Goal: Task Accomplishment & Management: Use online tool/utility

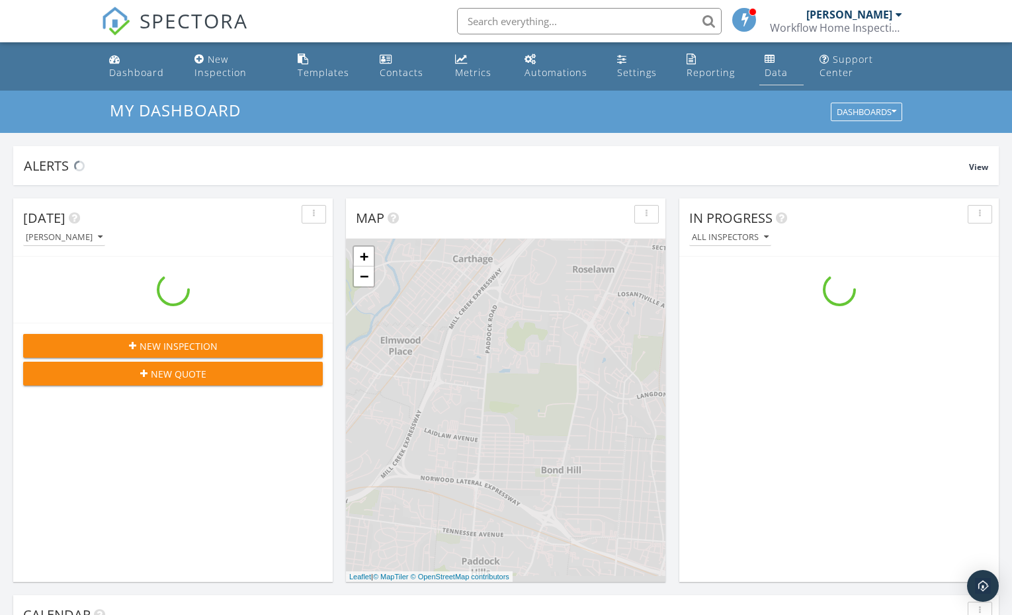
scroll to position [1224, 1032]
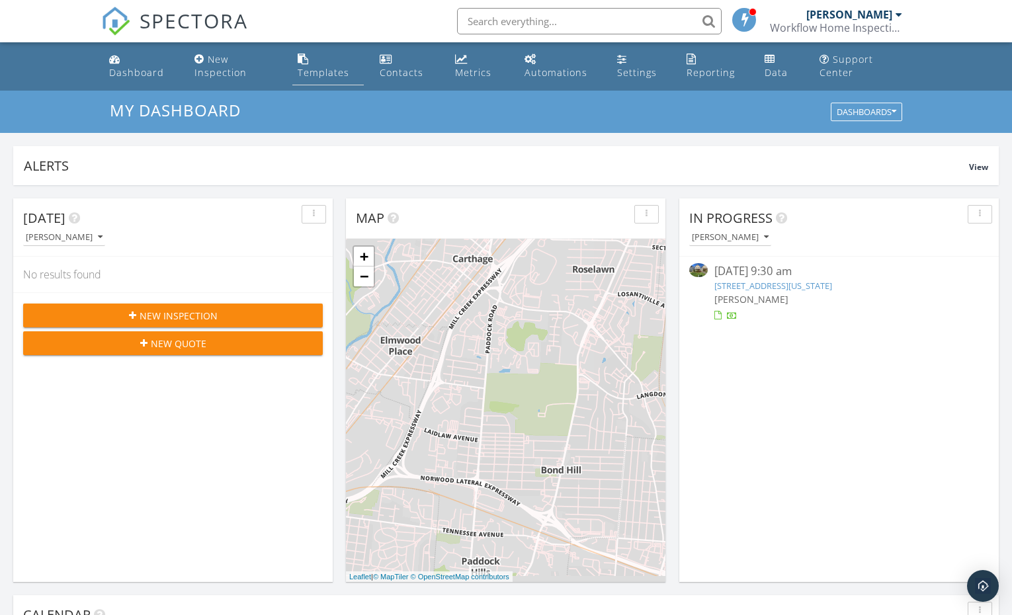
click at [331, 68] on div "Templates" at bounding box center [324, 72] width 52 height 13
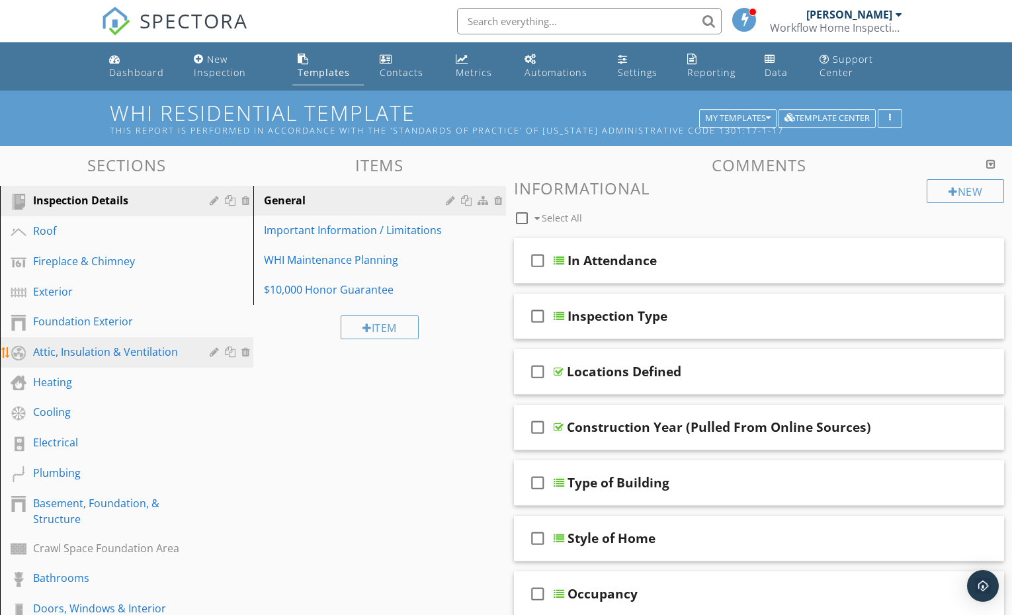
click at [109, 349] on div "Attic, Insulation & Ventilation" at bounding box center [111, 352] width 157 height 16
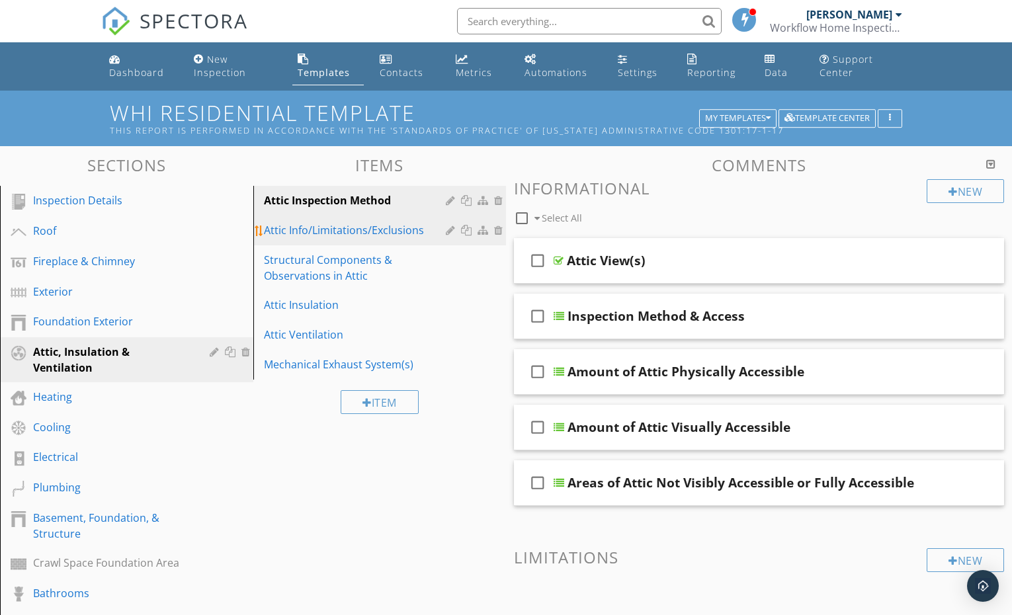
click at [299, 230] on div "Attic Info/Limitations/Exclusions" at bounding box center [357, 230] width 187 height 16
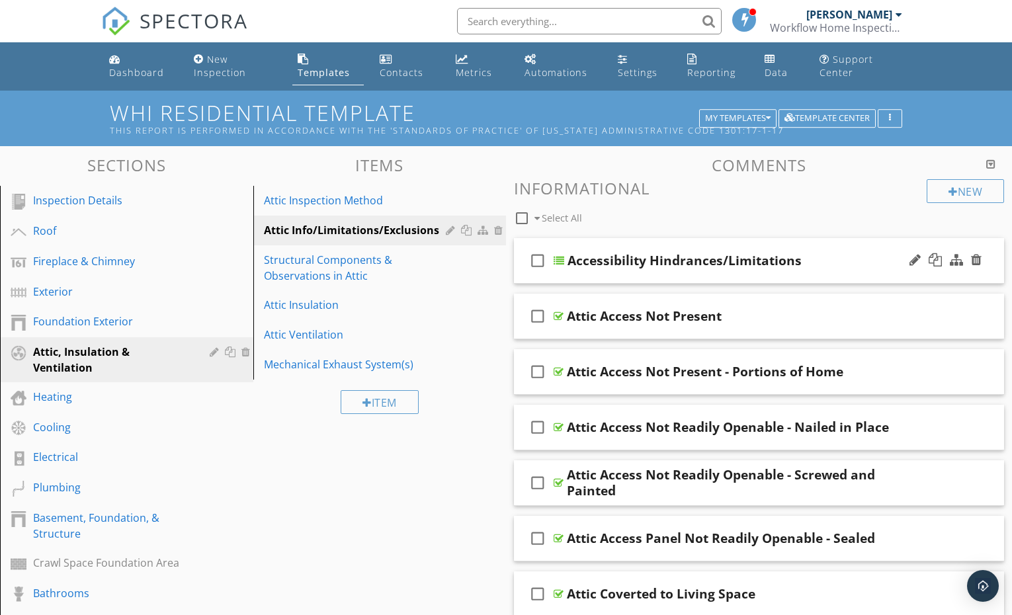
click at [822, 262] on div "Accessibility Hindrances/Limitations" at bounding box center [741, 261] width 348 height 16
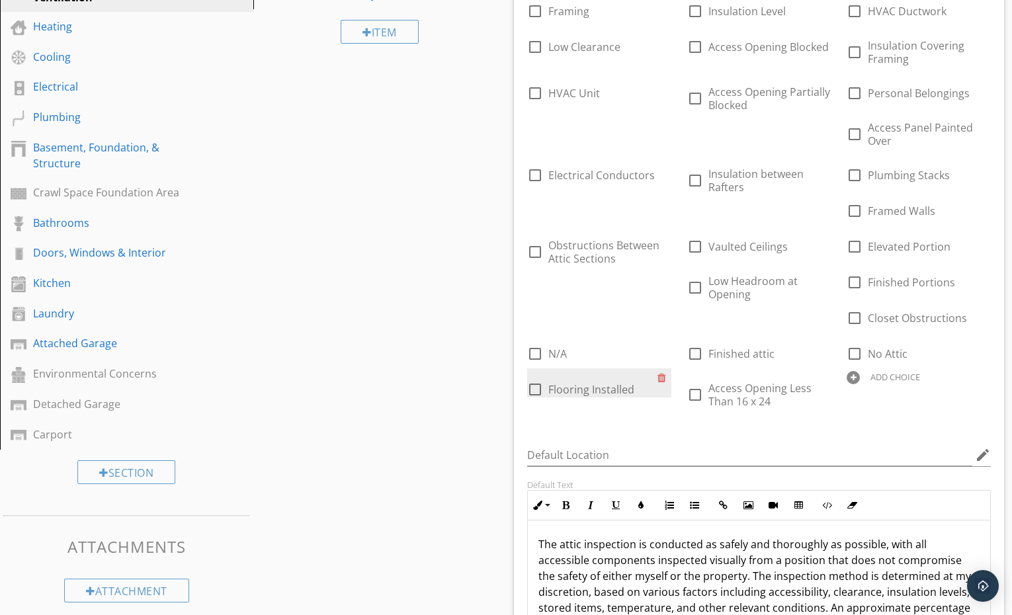
scroll to position [648, 0]
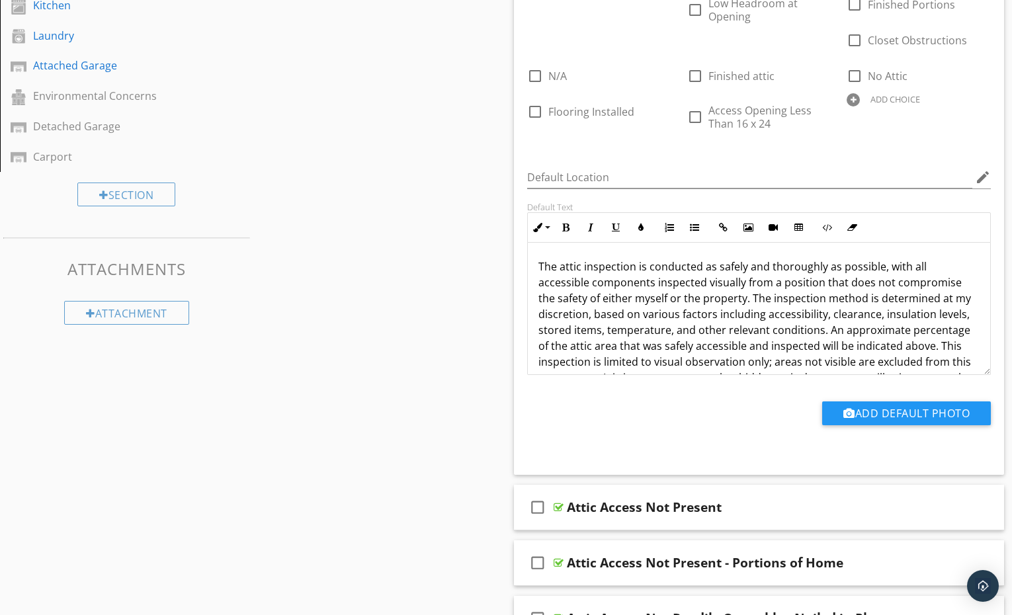
click at [533, 262] on div "The attic inspection is conducted as safely and thoroughly as possible, with al…" at bounding box center [759, 346] width 462 height 206
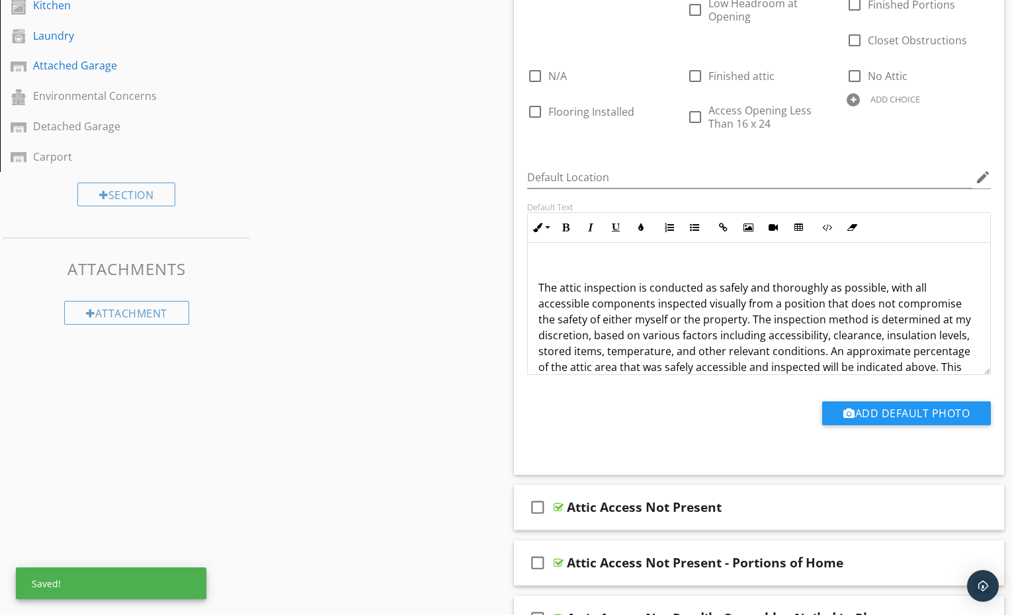
scroll to position [0, 0]
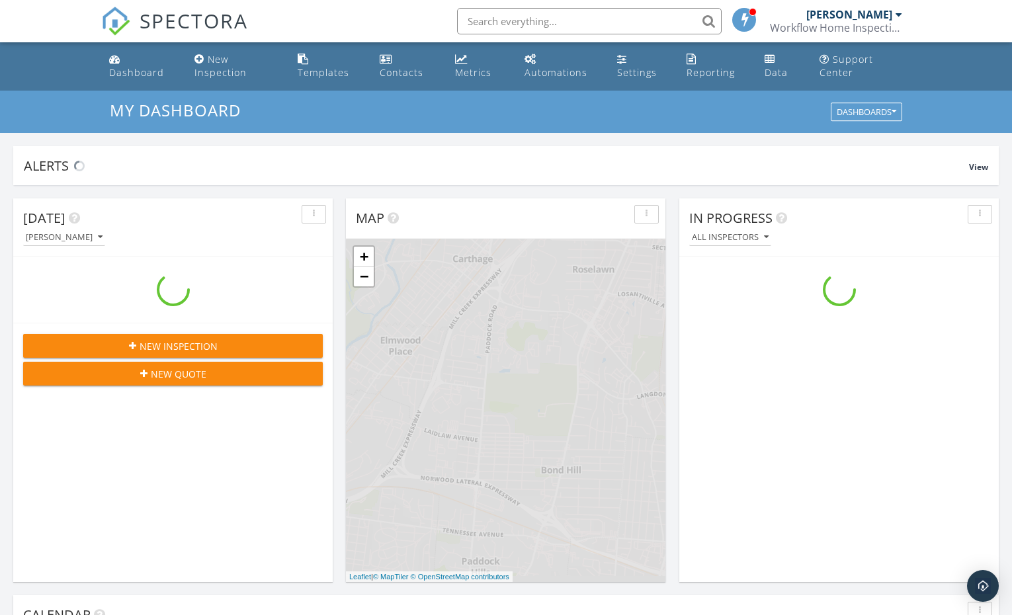
scroll to position [1224, 1032]
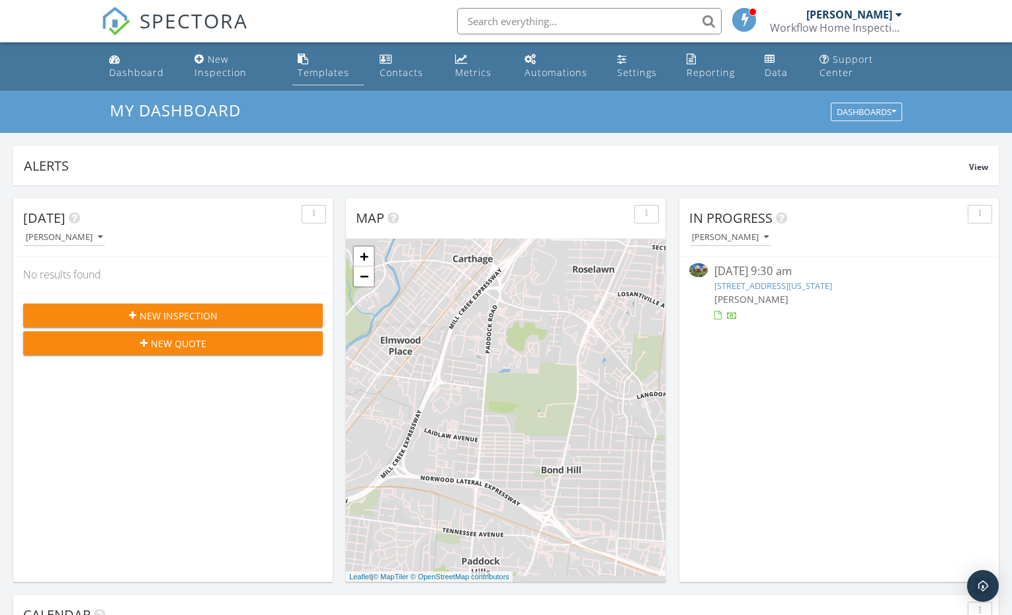
click at [305, 71] on div "Templates" at bounding box center [324, 72] width 52 height 13
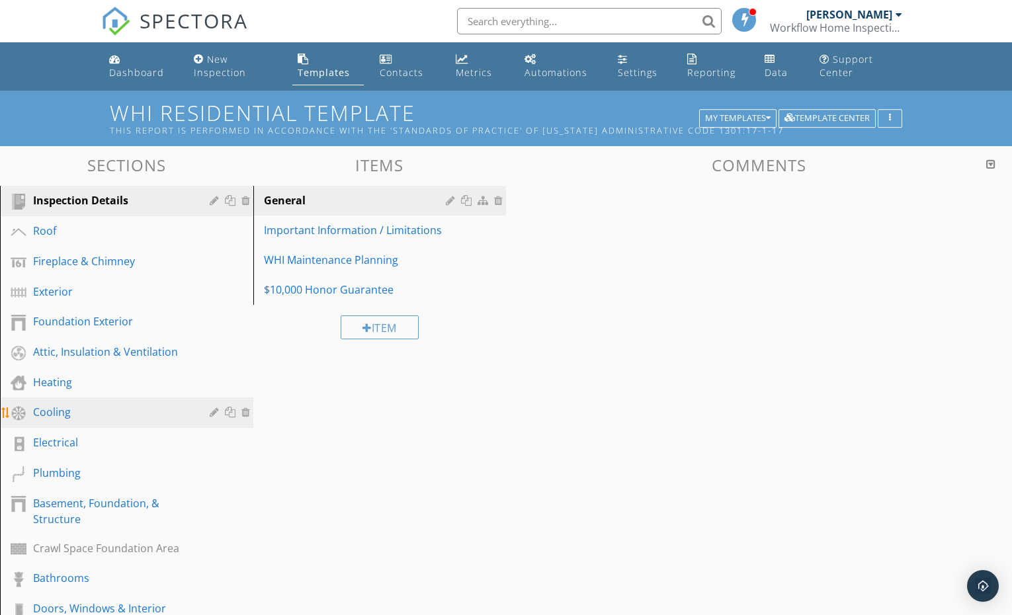
click at [110, 415] on div "Cooling" at bounding box center [111, 412] width 157 height 16
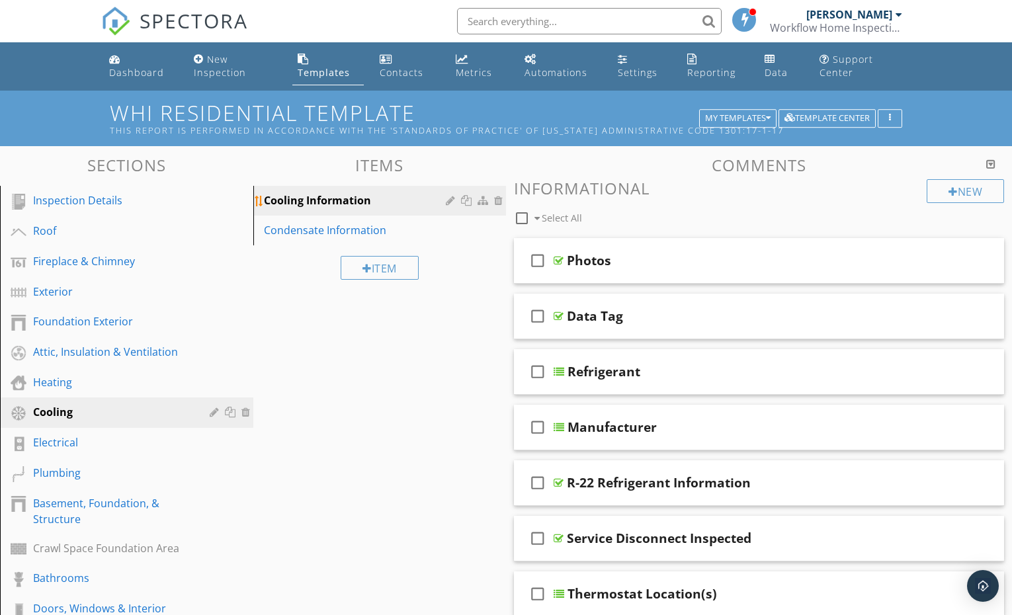
click at [343, 192] on div "Cooling Information" at bounding box center [357, 200] width 187 height 16
click at [786, 310] on div "Data Tag" at bounding box center [741, 316] width 348 height 16
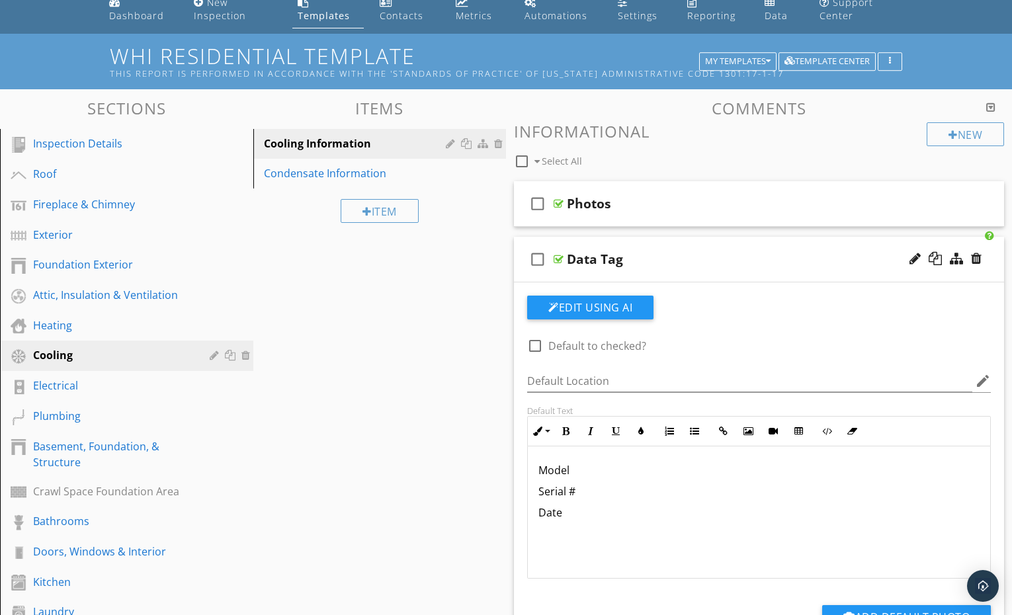
scroll to position [58, 0]
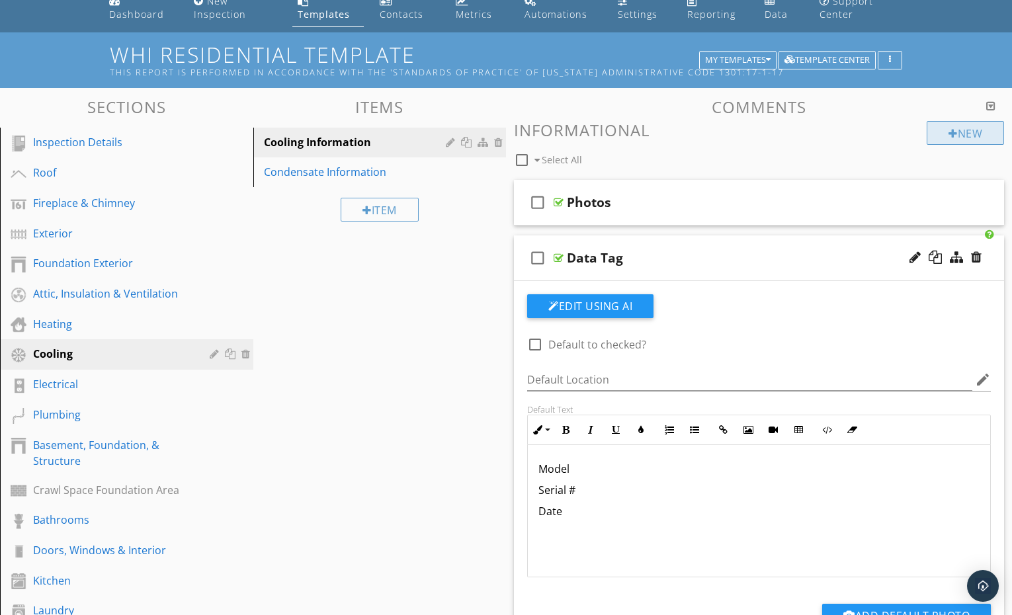
click at [944, 132] on div "New" at bounding box center [965, 133] width 77 height 24
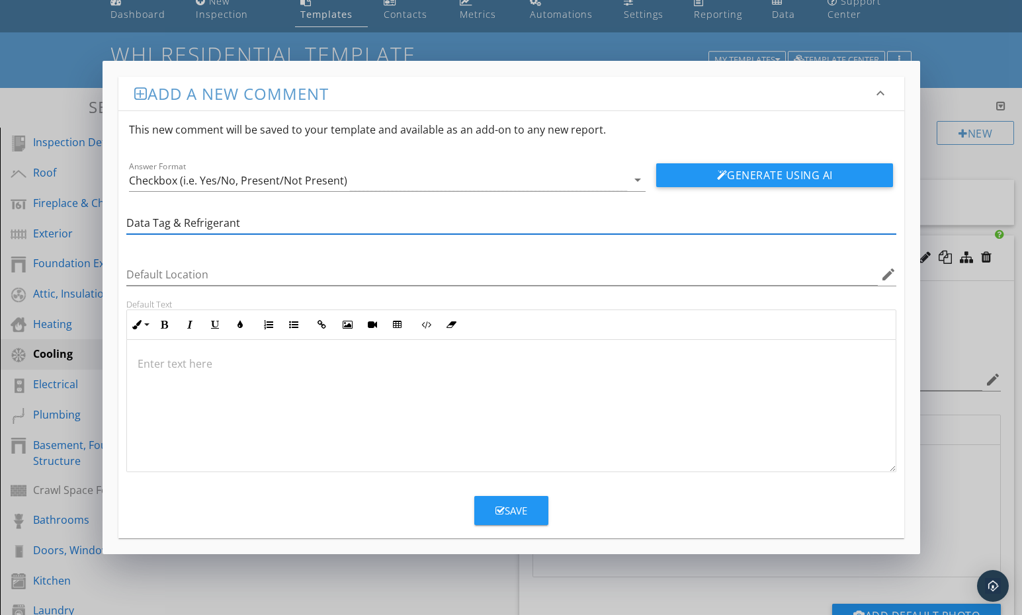
type input "Data Tag & Refrigerant"
click at [198, 262] on div "Default Location edit" at bounding box center [511, 277] width 770 height 43
click at [515, 214] on input "Data Tag & Refrigerant" at bounding box center [511, 223] width 770 height 22
click at [363, 177] on div "Checkbox (i.e. Yes/No, Present/Not Present)" at bounding box center [378, 180] width 498 height 22
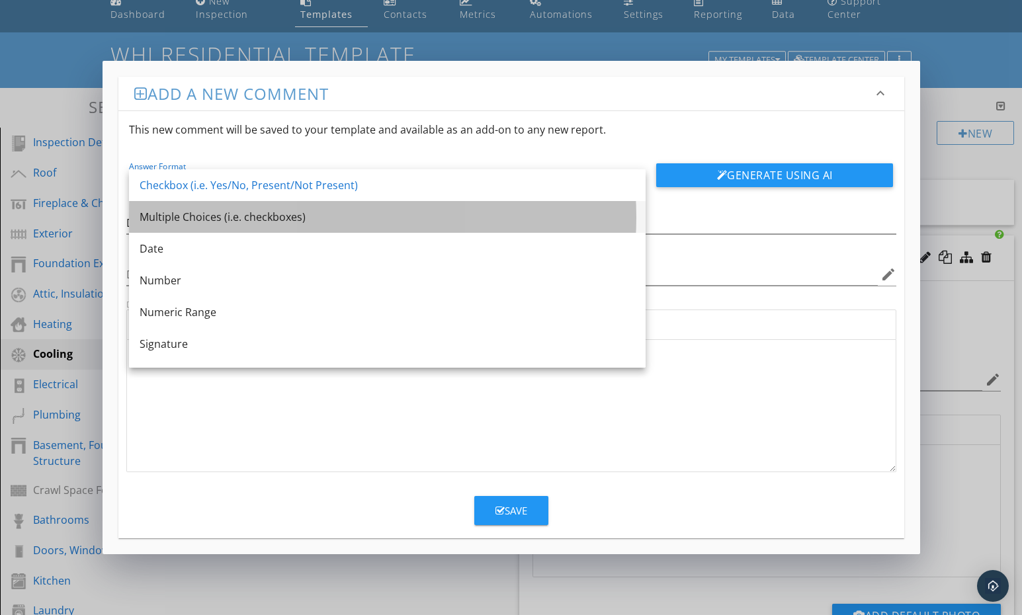
click at [174, 215] on div "Multiple Choices (i.e. checkboxes)" at bounding box center [387, 217] width 495 height 16
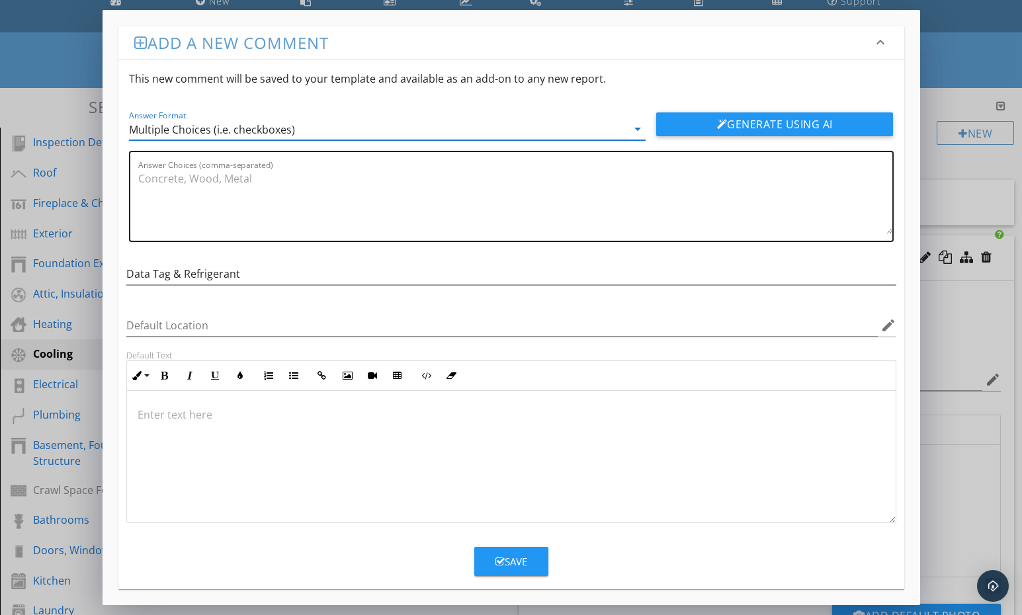
click at [163, 165] on div "Answer Choices (comma-separated)" at bounding box center [515, 196] width 754 height 89
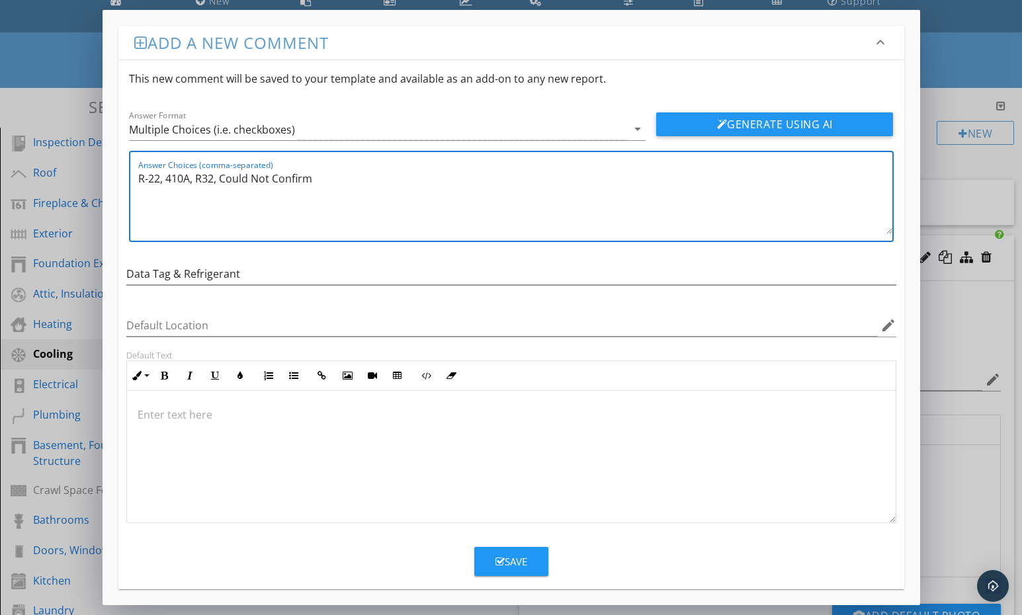
type textarea "R-22, 410A, R32, Could Not Confirm"
click at [146, 408] on p at bounding box center [511, 415] width 747 height 16
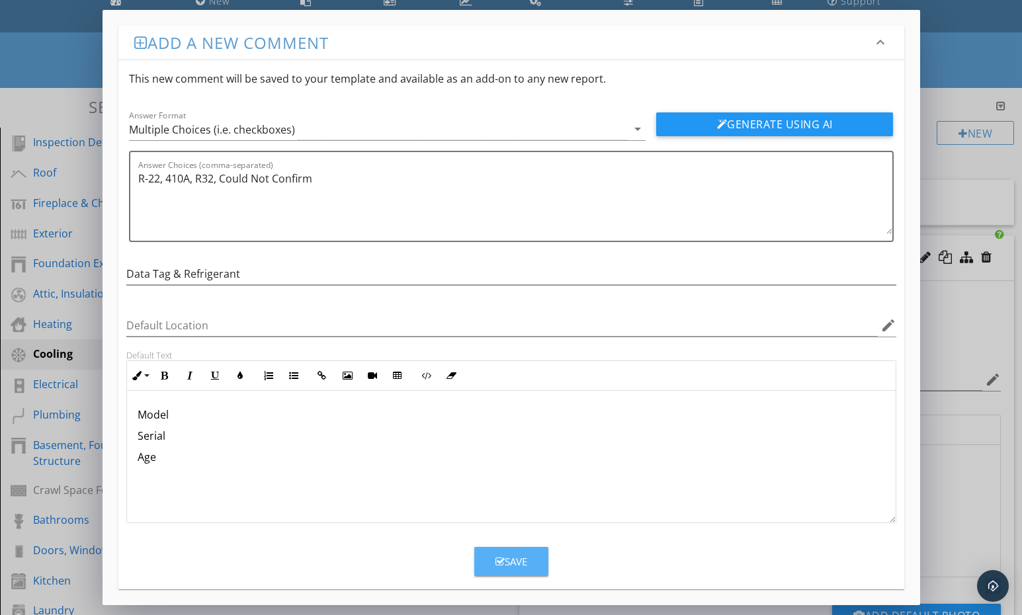
click at [520, 559] on div "Save" at bounding box center [511, 561] width 32 height 15
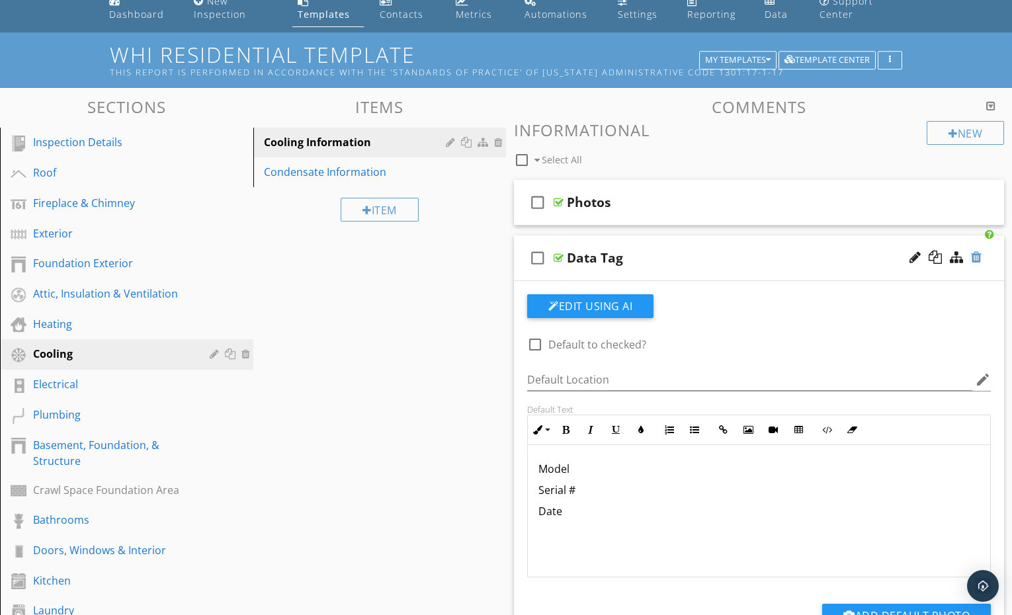
click at [976, 259] on div at bounding box center [976, 257] width 11 height 13
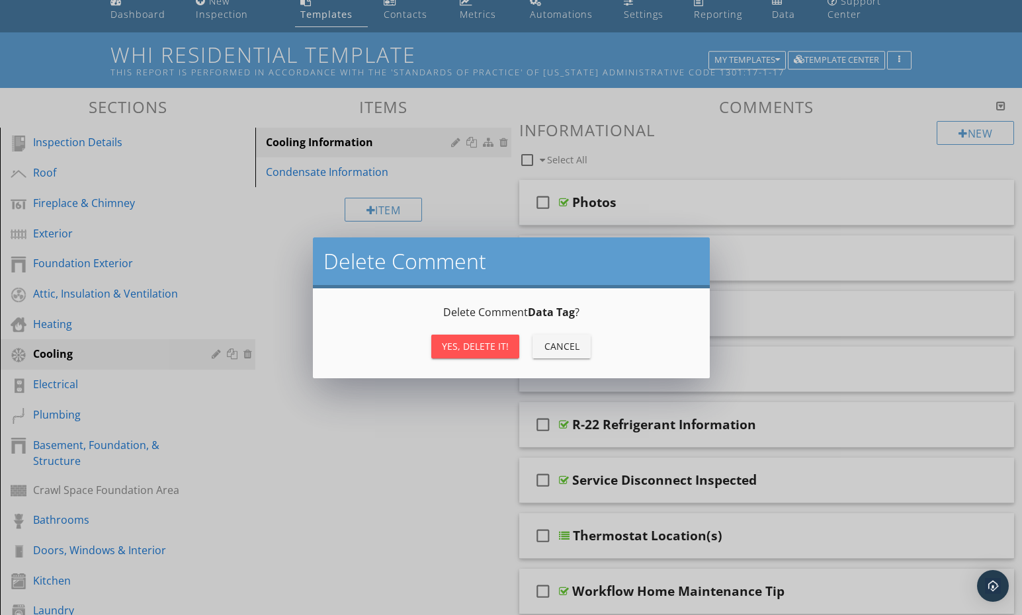
click at [468, 346] on div "Yes, Delete it!" at bounding box center [475, 346] width 67 height 14
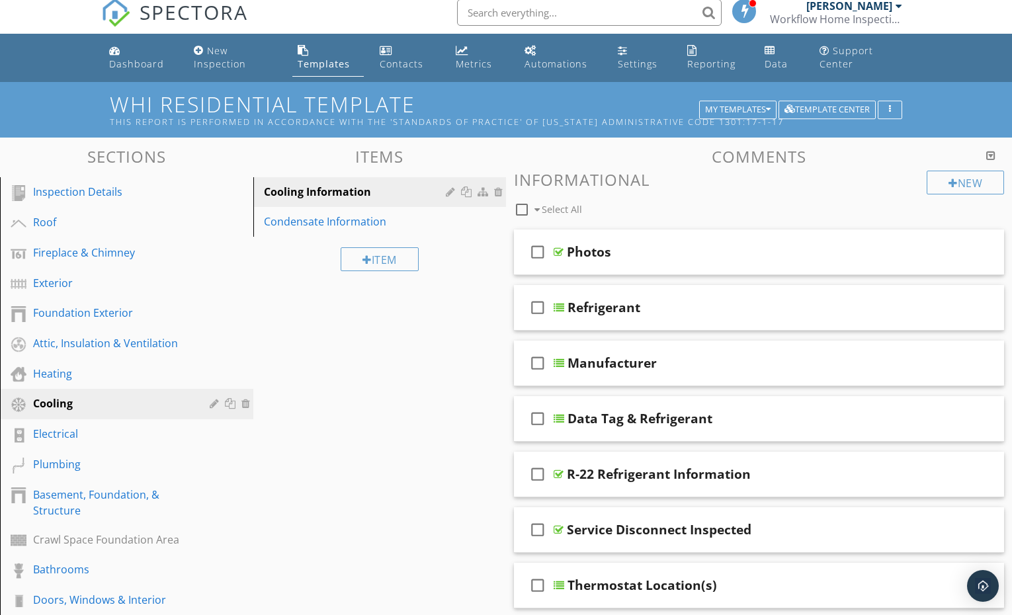
scroll to position [0, 0]
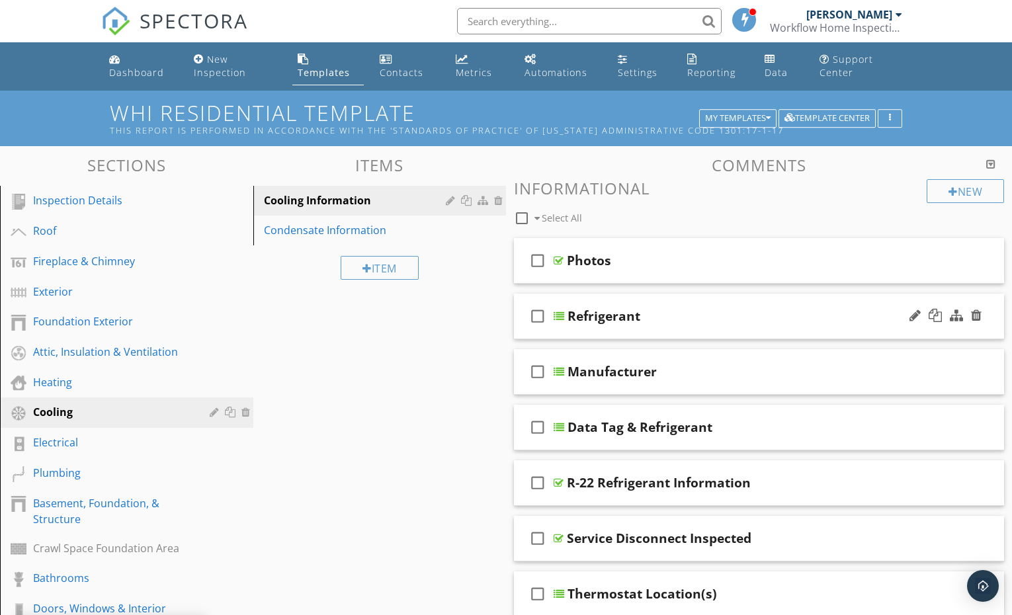
click at [719, 298] on div "check_box_outline_blank Refrigerant" at bounding box center [759, 317] width 490 height 46
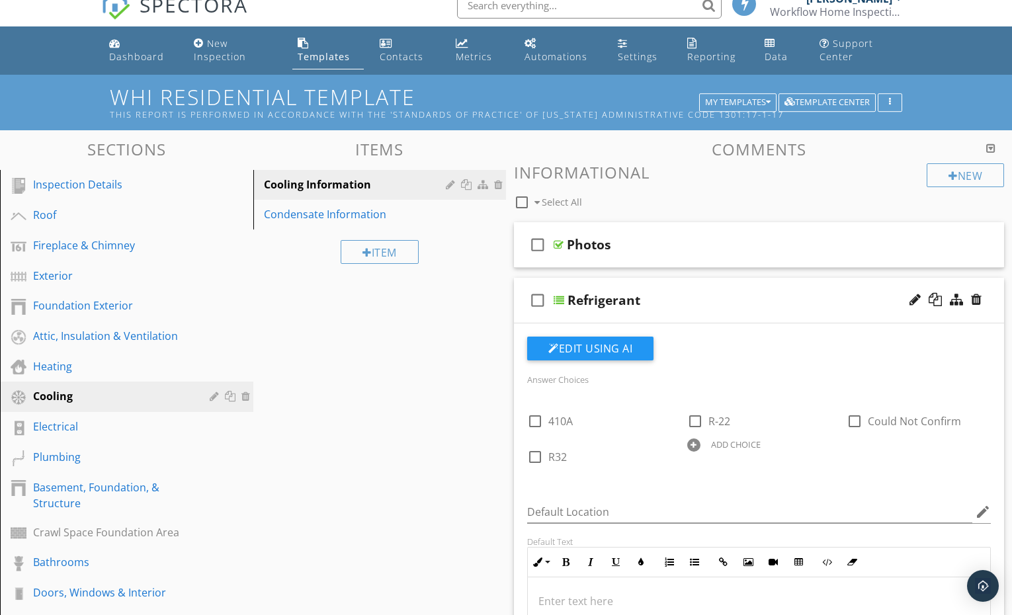
scroll to position [17, 0]
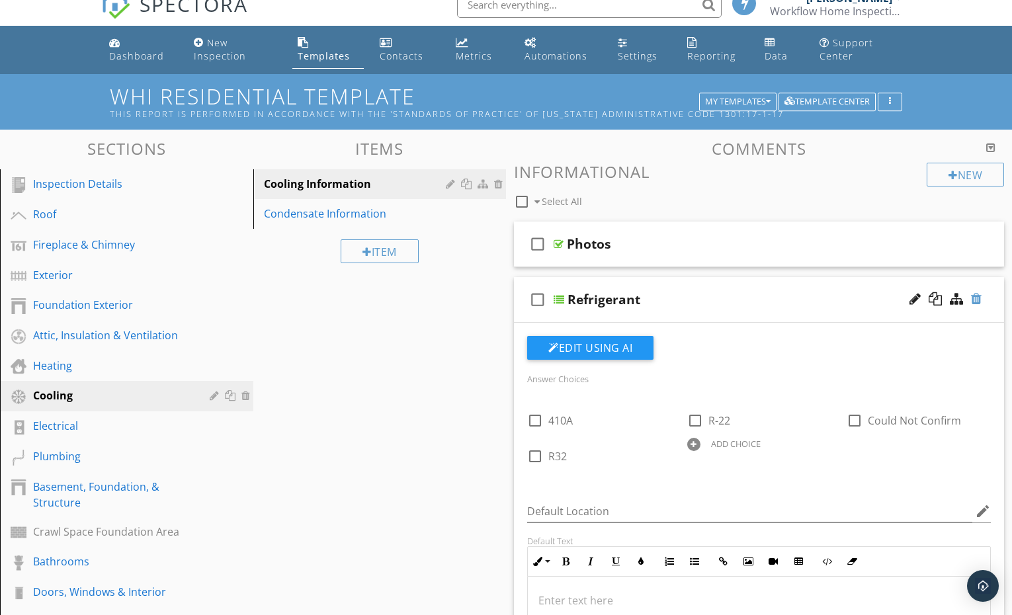
click at [980, 299] on div at bounding box center [976, 298] width 11 height 13
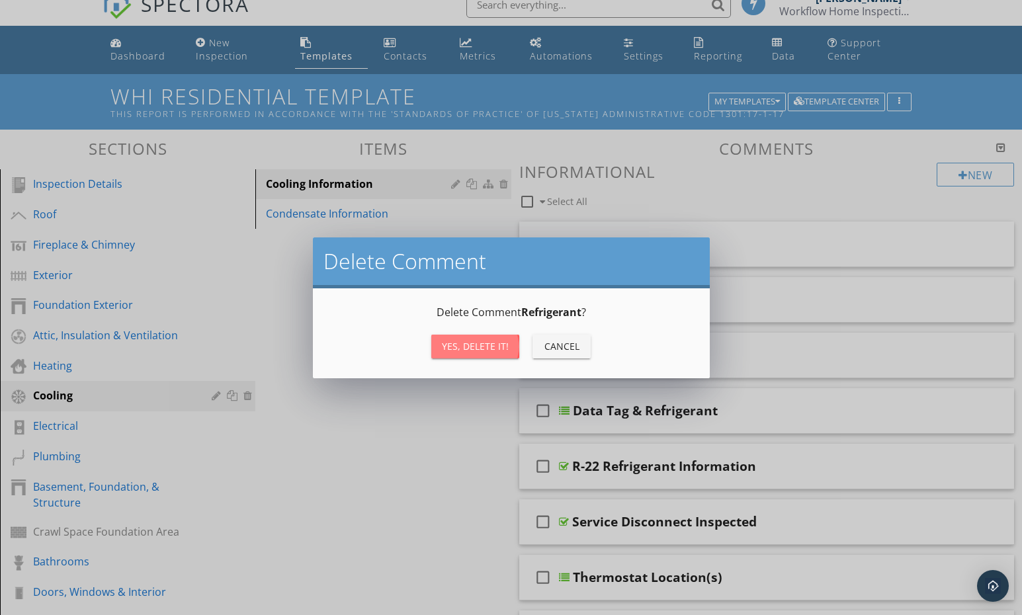
click at [481, 349] on div "Yes, Delete it!" at bounding box center [475, 346] width 67 height 14
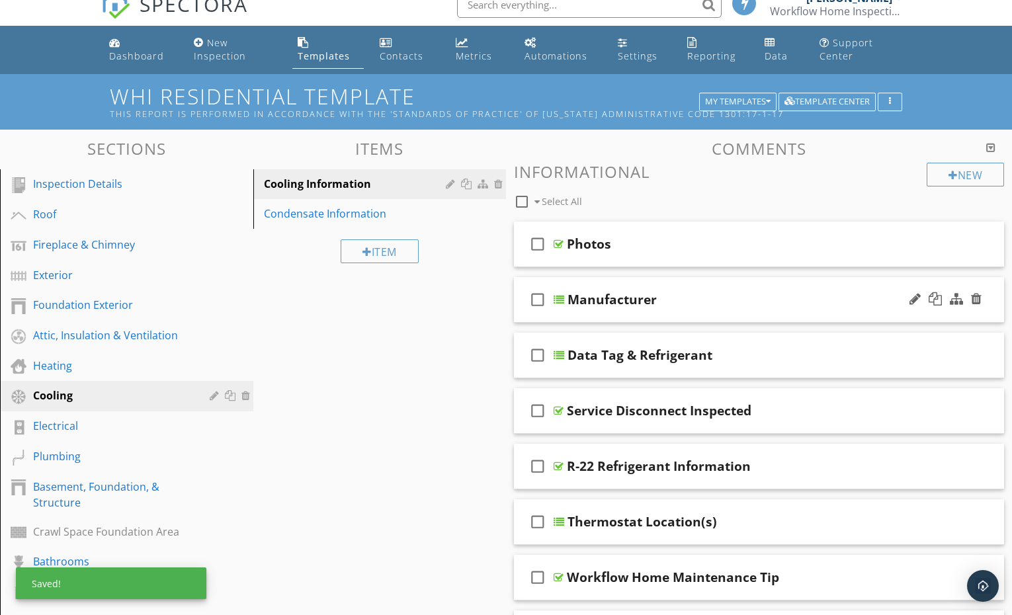
click at [778, 317] on div "check_box_outline_blank Manufacturer" at bounding box center [759, 300] width 490 height 46
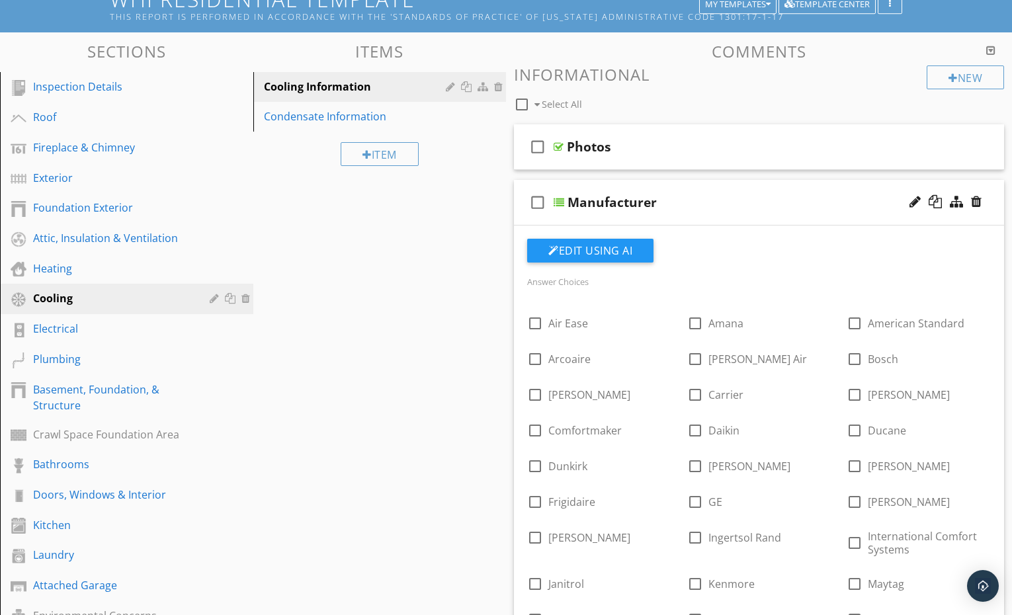
scroll to position [104, 0]
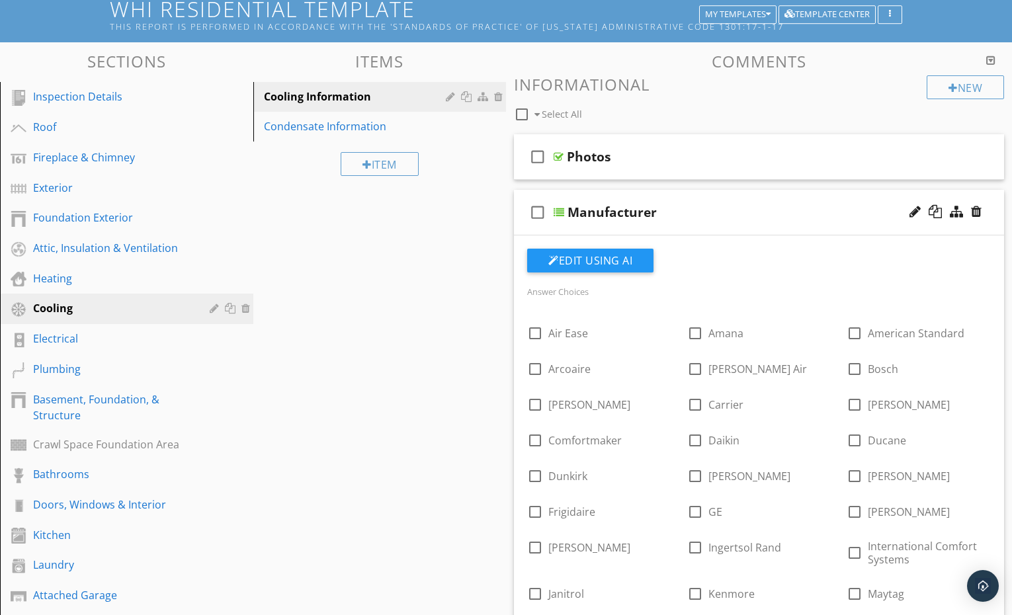
click at [790, 216] on div "Manufacturer" at bounding box center [741, 212] width 348 height 16
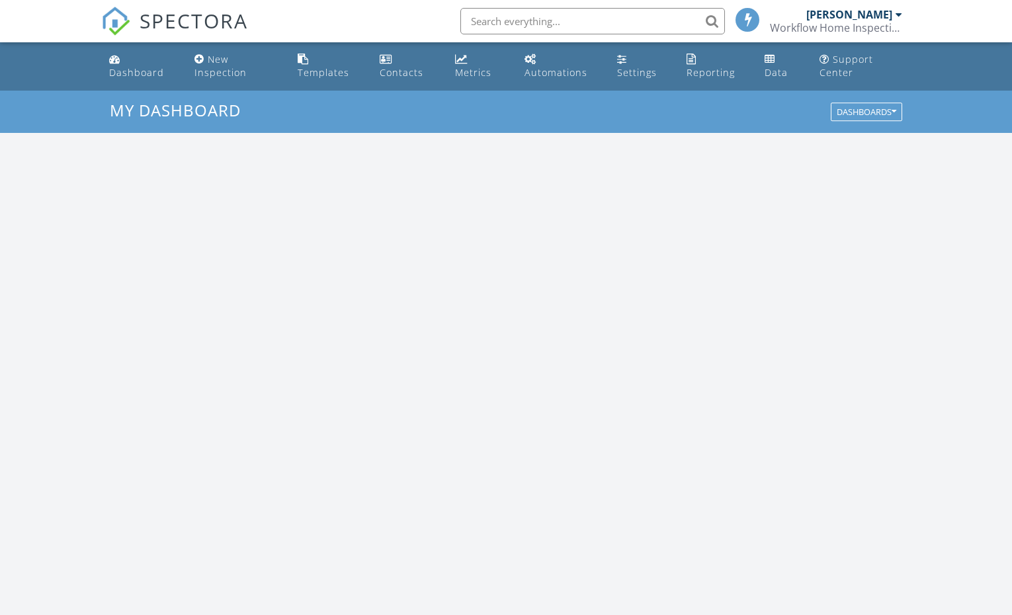
scroll to position [1224, 1032]
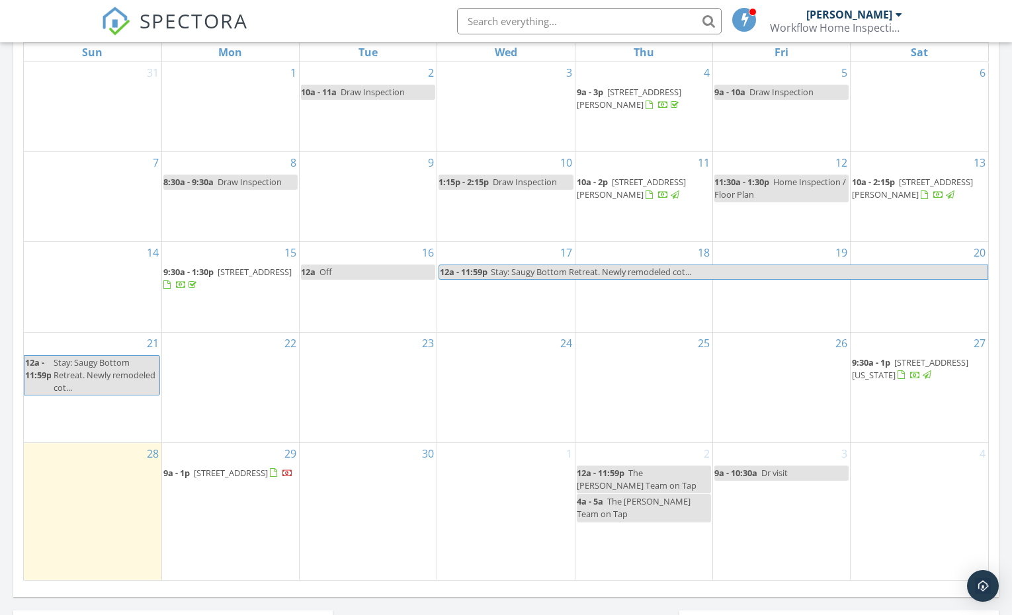
scroll to position [847, 0]
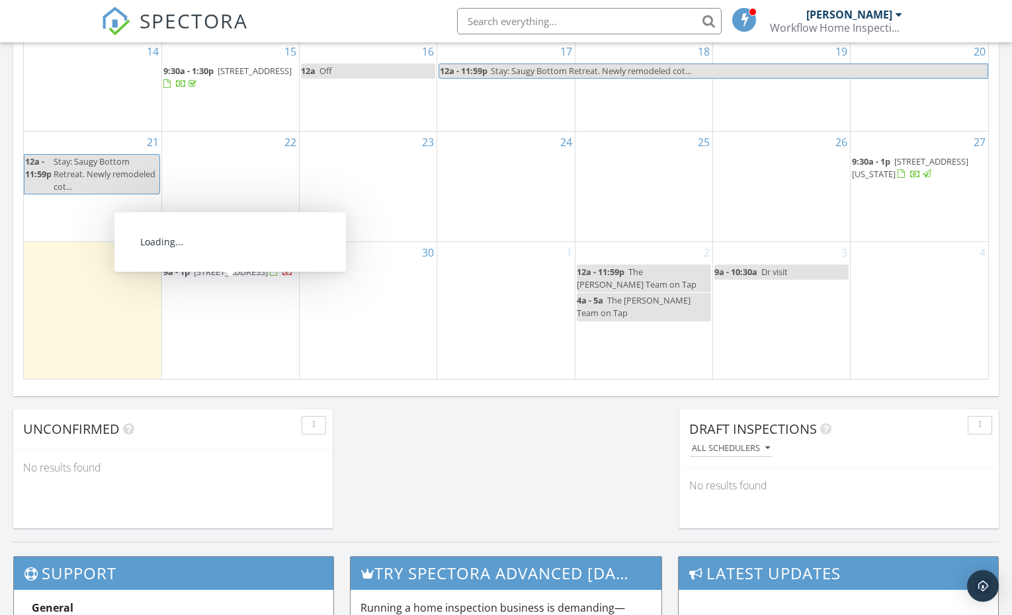
click at [206, 278] on span "5634 Islington Ave, Cincinnati 45227" at bounding box center [231, 272] width 74 height 12
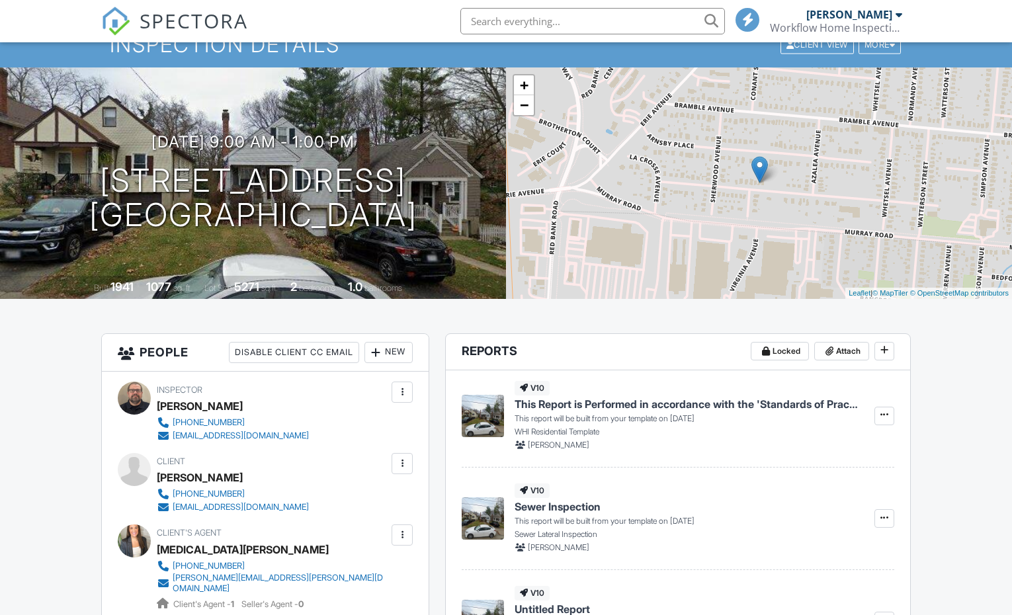
scroll to position [246, 0]
